Goal: Information Seeking & Learning: Learn about a topic

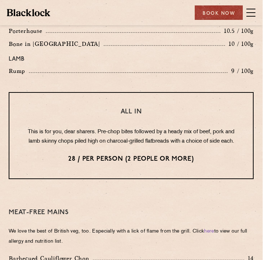
scroll to position [927, 0]
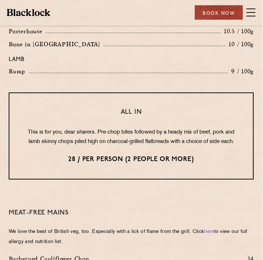
click at [79, 155] on p "28 / per person (2 people or more)" at bounding box center [131, 159] width 215 height 9
click at [62, 128] on p "This is for you, dear sharers. Pre-chop bites followed by a heady mix of beef, …" at bounding box center [131, 137] width 215 height 19
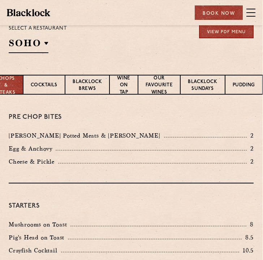
scroll to position [0, 20]
click at [238, 84] on p "Pudding" at bounding box center [244, 86] width 22 height 8
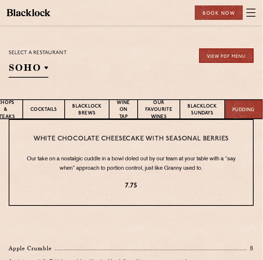
scroll to position [108, 0]
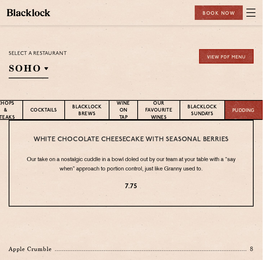
click at [197, 114] on p "Blacklock Sundays" at bounding box center [202, 111] width 29 height 15
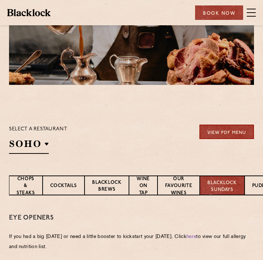
scroll to position [0, 0]
click at [28, 185] on p "Chops & Steaks" at bounding box center [26, 187] width 18 height 22
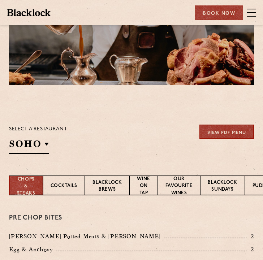
click at [0, 0] on li "[GEOGRAPHIC_DATA]" at bounding box center [0, 0] width 0 height 0
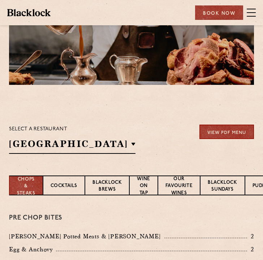
click at [0, 0] on p "[GEOGRAPHIC_DATA]" at bounding box center [0, 0] width 0 height 0
click at [126, 141] on div "Select a restaurant Manchester Soho Birmingham City Shoreditch Covent Garden Ca…" at bounding box center [131, 139] width 245 height 29
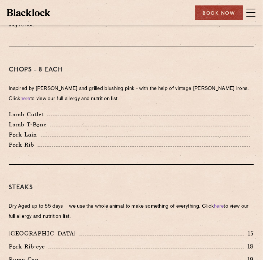
scroll to position [538, 0]
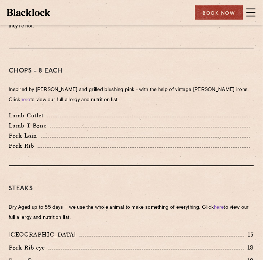
click at [248, 16] on span at bounding box center [251, 16] width 9 height 1
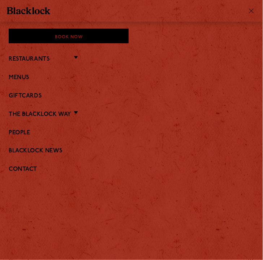
scroll to position [538, 0]
click at [17, 77] on link "Menus" at bounding box center [131, 77] width 245 height 7
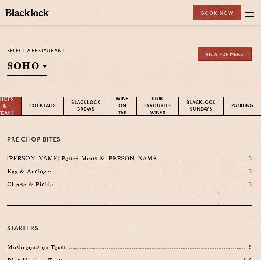
scroll to position [110, 0]
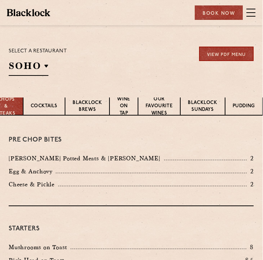
click at [215, 53] on link "View PDF Menu" at bounding box center [226, 54] width 55 height 14
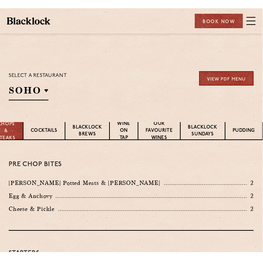
scroll to position [124, 0]
